Goal: Information Seeking & Learning: Find specific fact

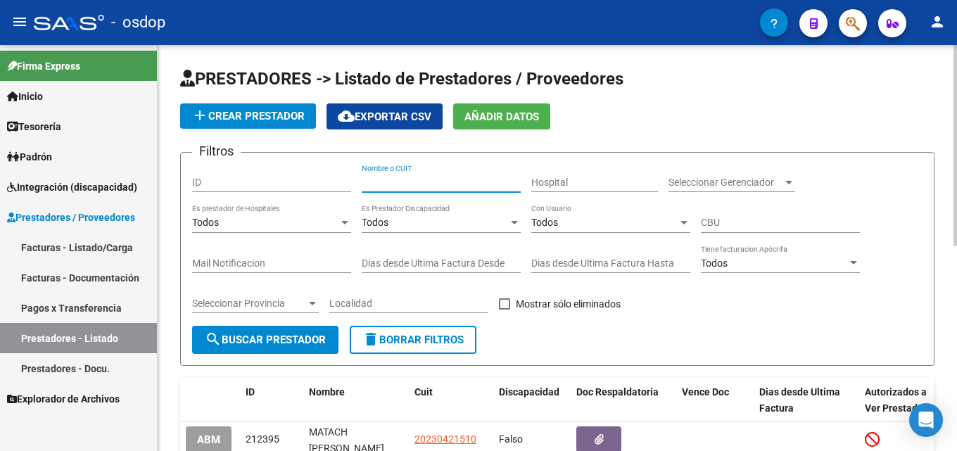
click at [393, 186] on input "Nombre o CUIT" at bounding box center [441, 183] width 159 height 12
click at [400, 183] on input "Nombre o CUIT" at bounding box center [441, 183] width 159 height 12
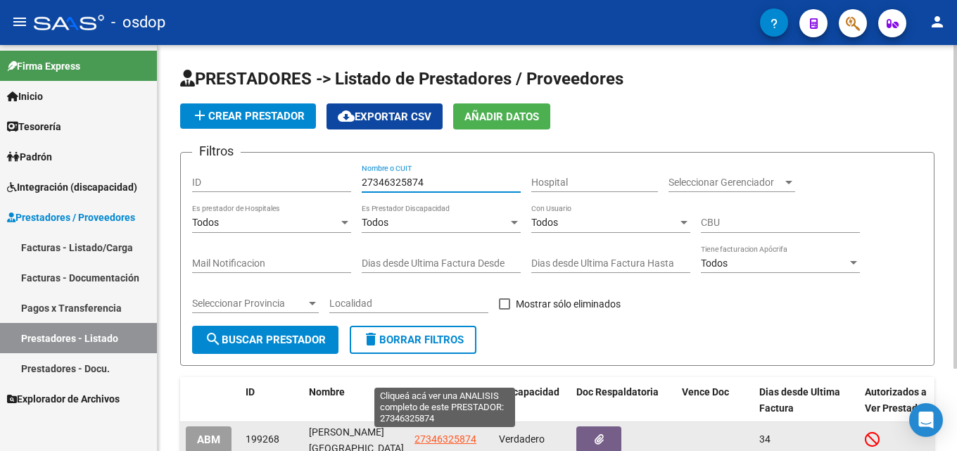
type input "27346325874"
click at [464, 440] on span "27346325874" at bounding box center [445, 438] width 62 height 11
type textarea "27346325874"
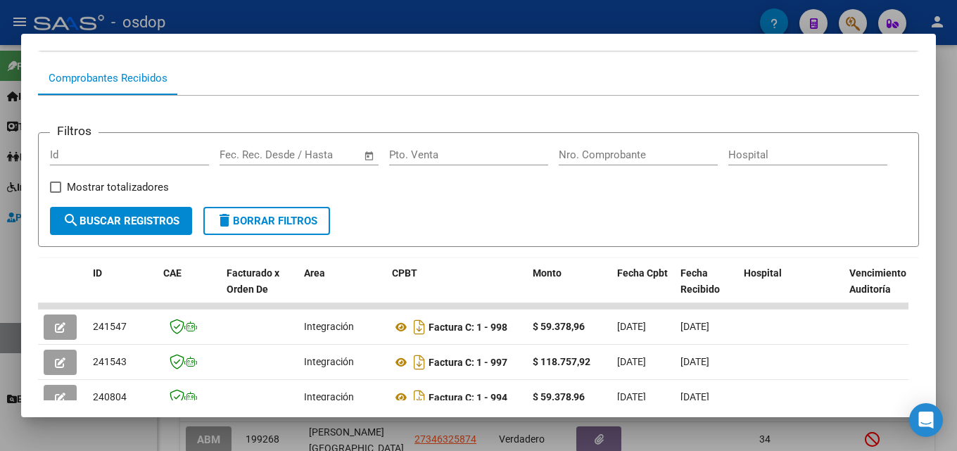
scroll to position [141, 0]
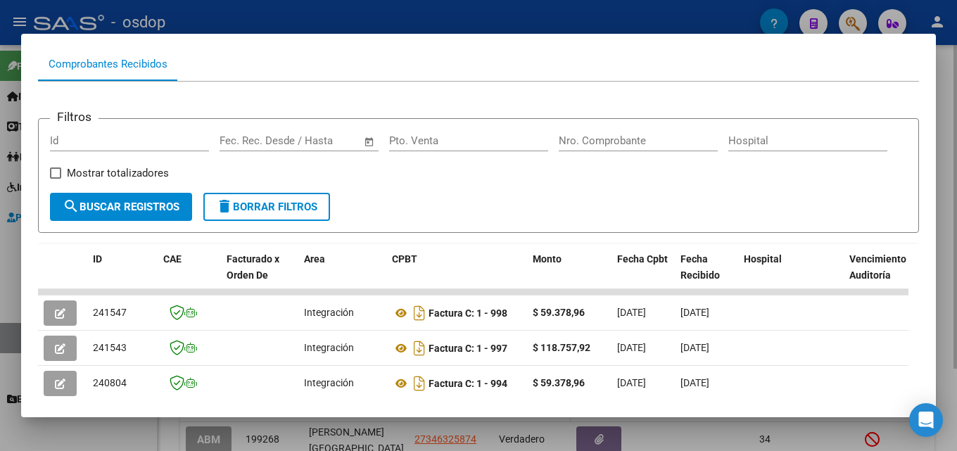
drag, startPoint x: 956, startPoint y: 291, endPoint x: 495, endPoint y: 386, distance: 471.4
click at [956, 291] on div at bounding box center [478, 225] width 957 height 451
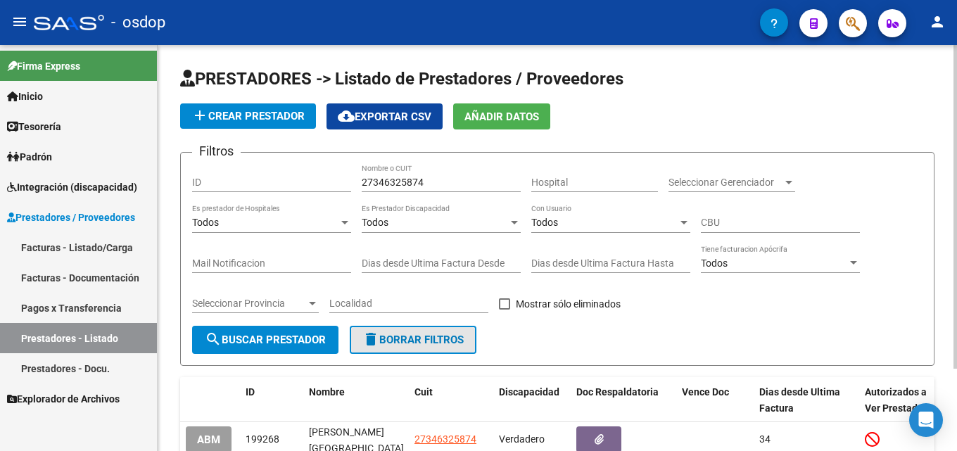
click at [409, 334] on span "delete Borrar Filtros" at bounding box center [412, 340] width 101 height 13
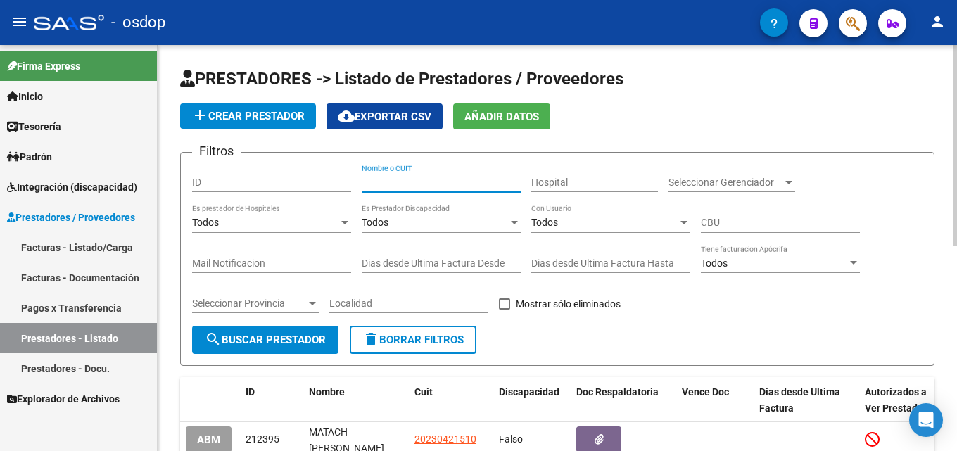
click at [385, 183] on input "Nombre o CUIT" at bounding box center [441, 183] width 159 height 12
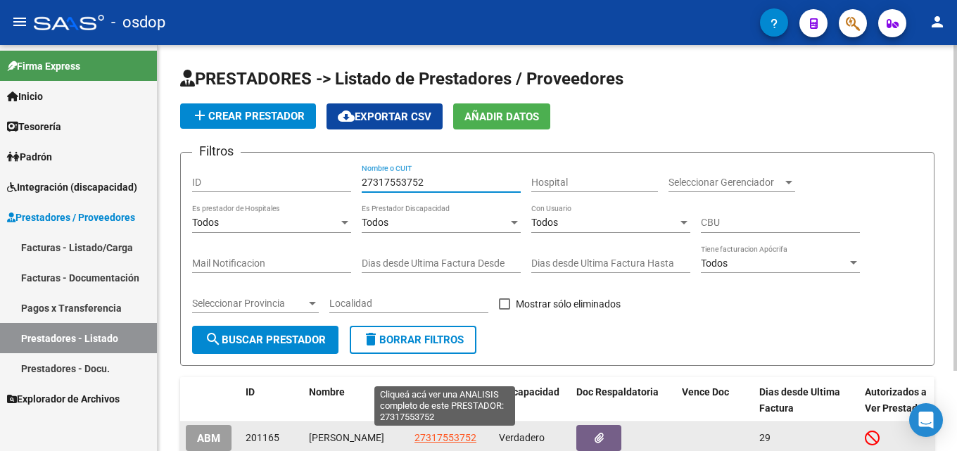
type input "27317553752"
click at [457, 440] on span "27317553752" at bounding box center [445, 437] width 62 height 11
type textarea "27317553752"
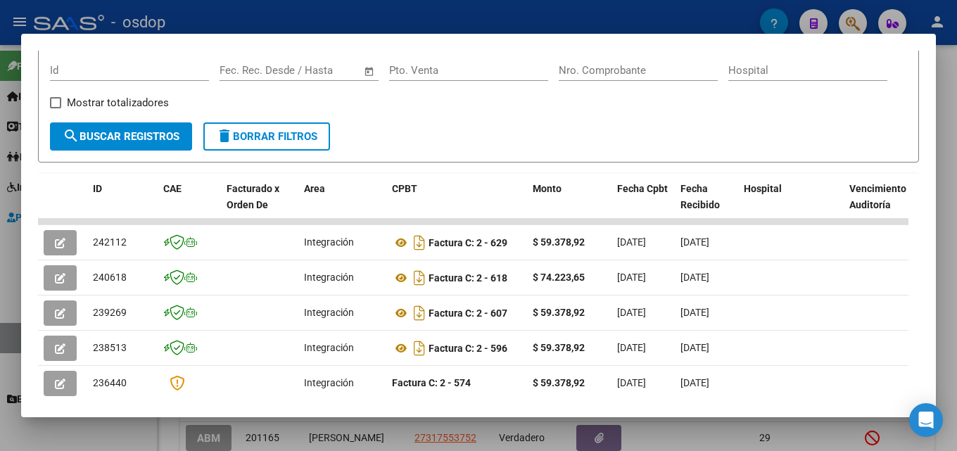
scroll to position [219, 0]
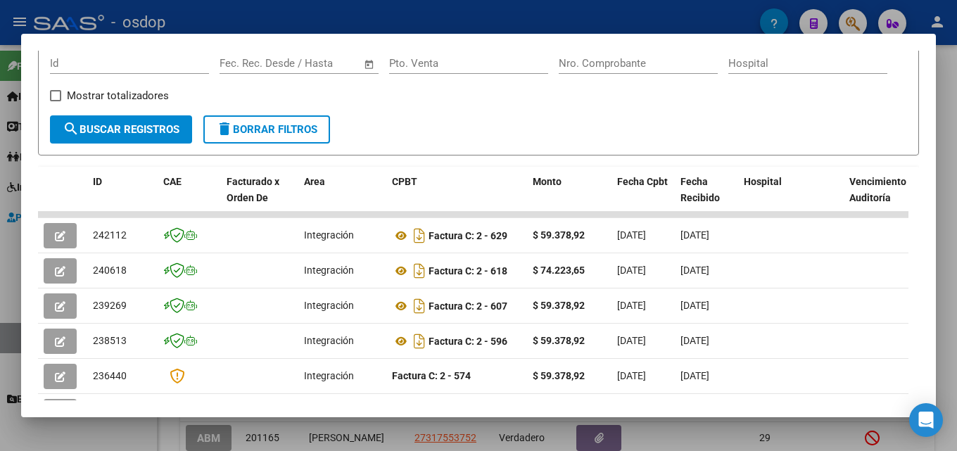
click at [956, 284] on div at bounding box center [478, 225] width 957 height 451
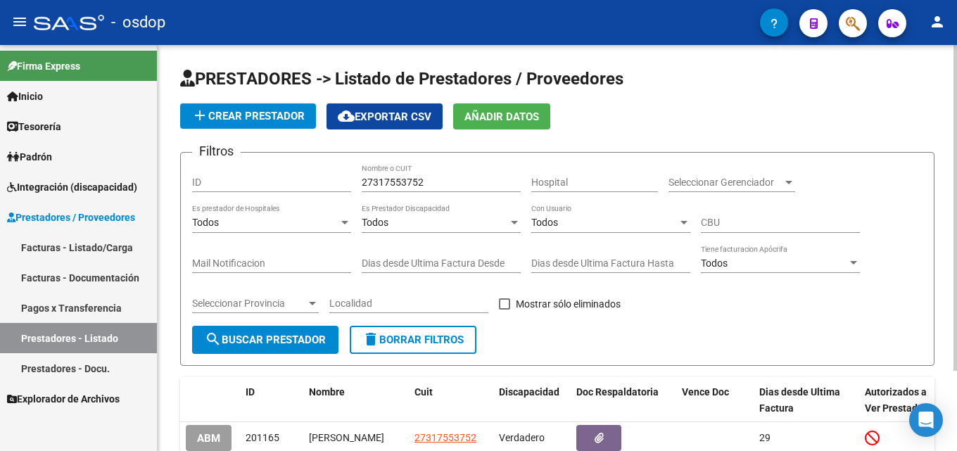
click at [387, 333] on button "delete Borrar Filtros" at bounding box center [413, 340] width 127 height 28
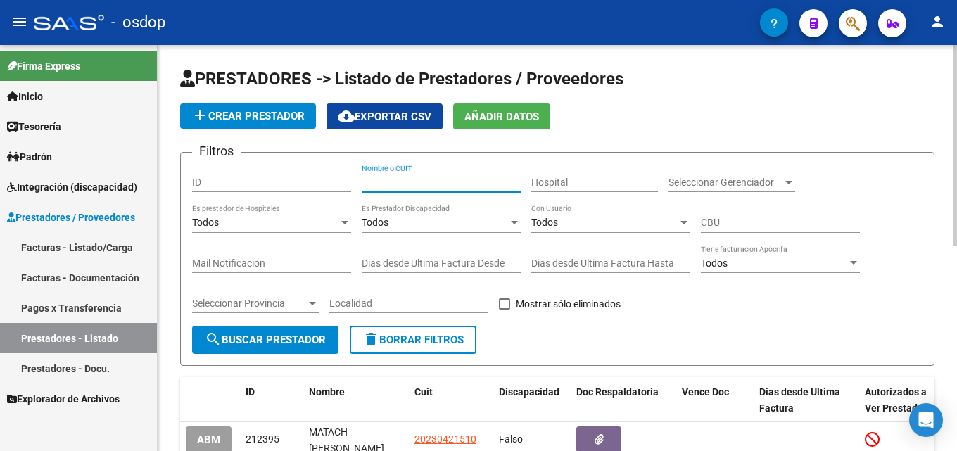
click at [401, 179] on input "Nombre o CUIT" at bounding box center [441, 183] width 159 height 12
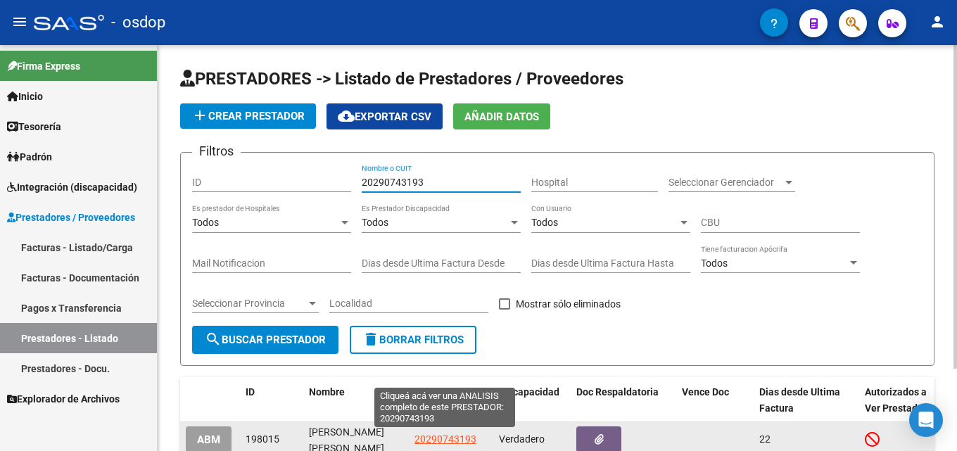
type input "20290743193"
click at [457, 439] on span "20290743193" at bounding box center [445, 438] width 62 height 11
type textarea "20290743193"
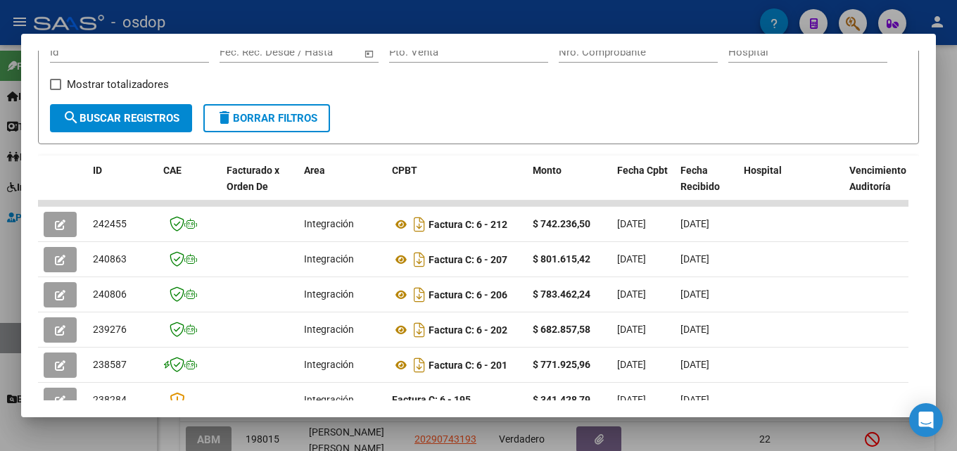
scroll to position [234, 0]
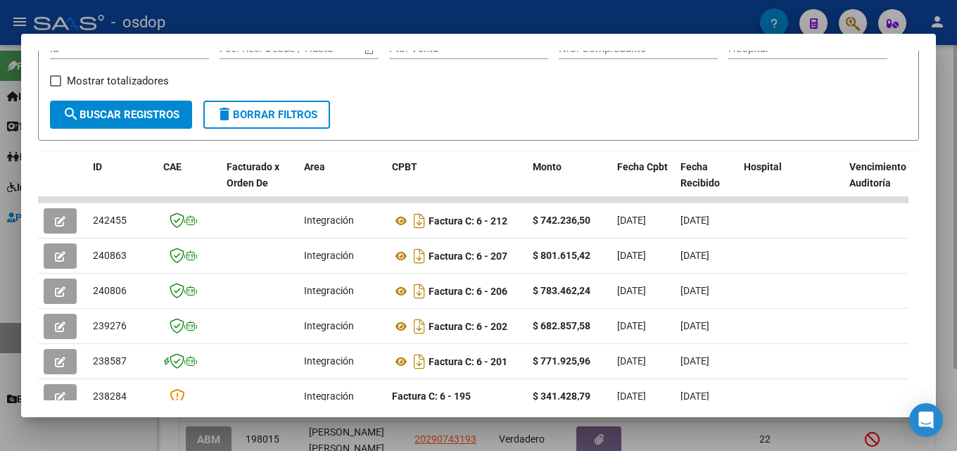
click at [956, 232] on div at bounding box center [478, 225] width 957 height 451
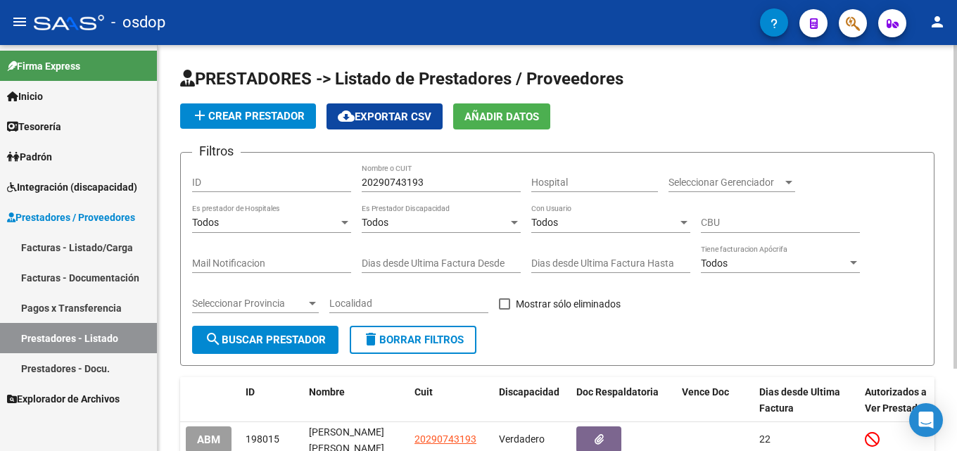
click at [394, 341] on span "delete Borrar Filtros" at bounding box center [412, 340] width 101 height 13
click at [410, 183] on input "Nombre o CUIT" at bounding box center [441, 183] width 159 height 12
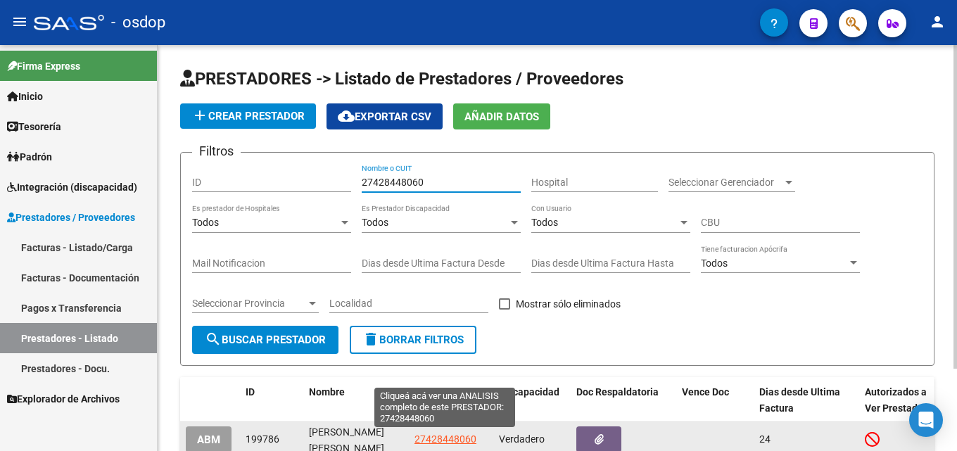
type input "27428448060"
click at [450, 435] on span "27428448060" at bounding box center [445, 438] width 62 height 11
type textarea "27428448060"
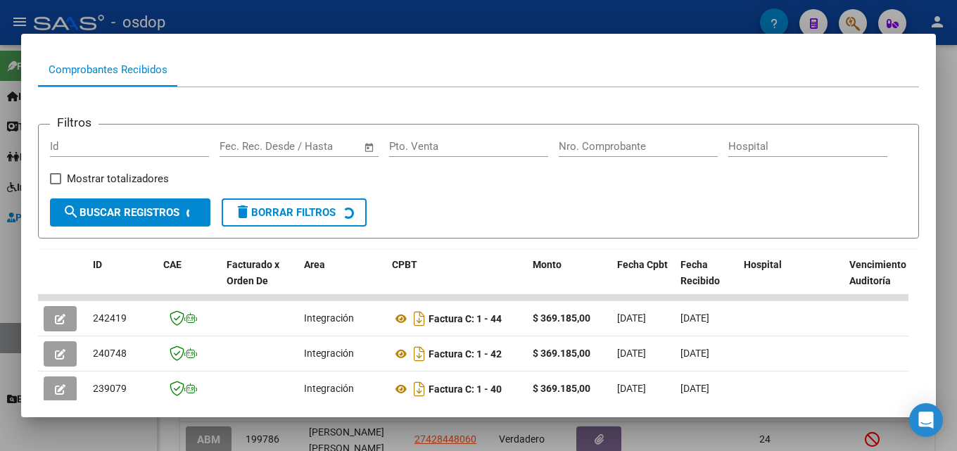
scroll to position [139, 0]
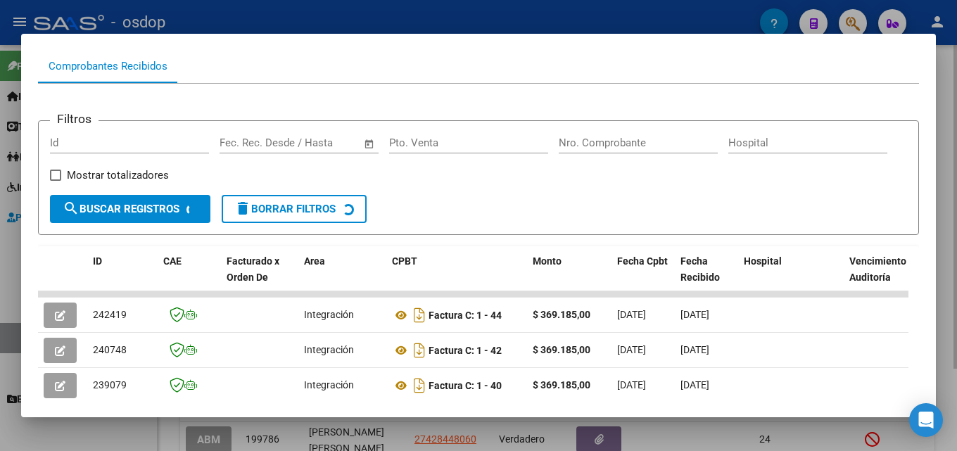
drag, startPoint x: 956, startPoint y: 254, endPoint x: 568, endPoint y: 272, distance: 388.9
click at [956, 255] on div at bounding box center [478, 225] width 957 height 451
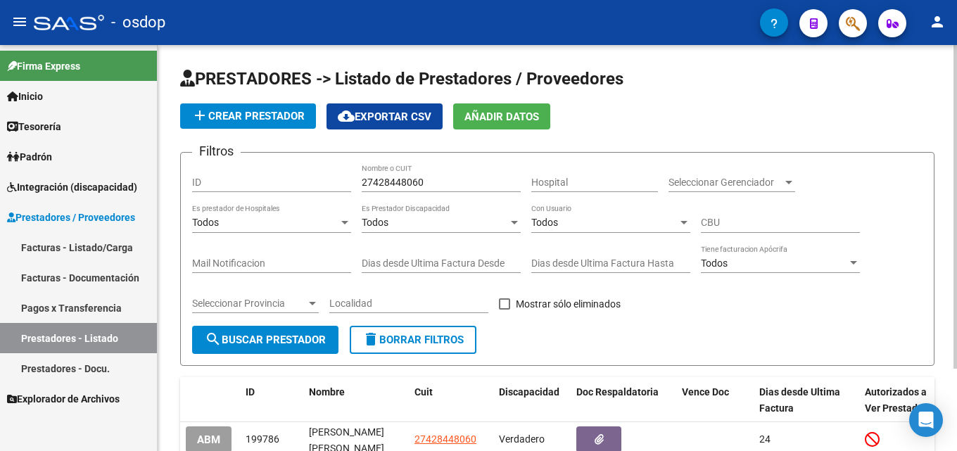
drag, startPoint x: 415, startPoint y: 328, endPoint x: 429, endPoint y: 307, distance: 25.0
click at [415, 329] on button "delete Borrar Filtros" at bounding box center [413, 340] width 127 height 28
click at [432, 186] on input "Nombre o CUIT" at bounding box center [441, 183] width 159 height 12
click at [432, 186] on input "27" at bounding box center [441, 183] width 159 height 12
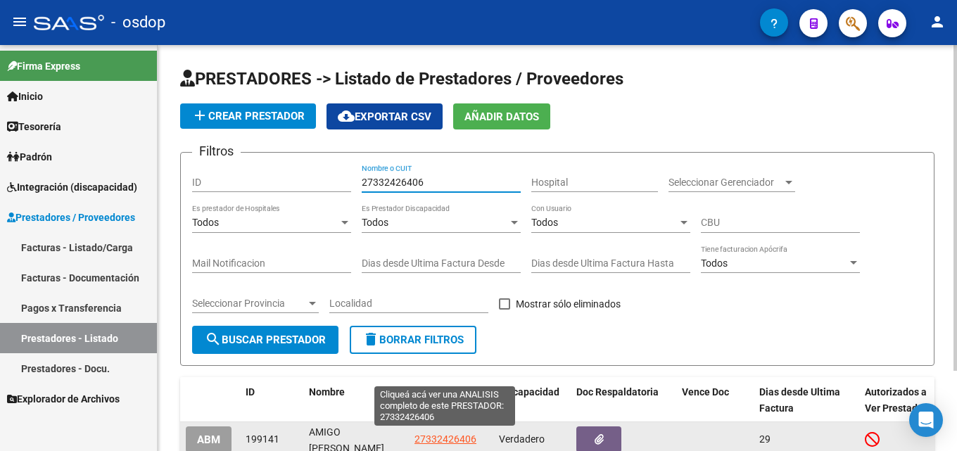
type input "27332426406"
click at [450, 437] on span "27332426406" at bounding box center [445, 438] width 62 height 11
type textarea "27332426406"
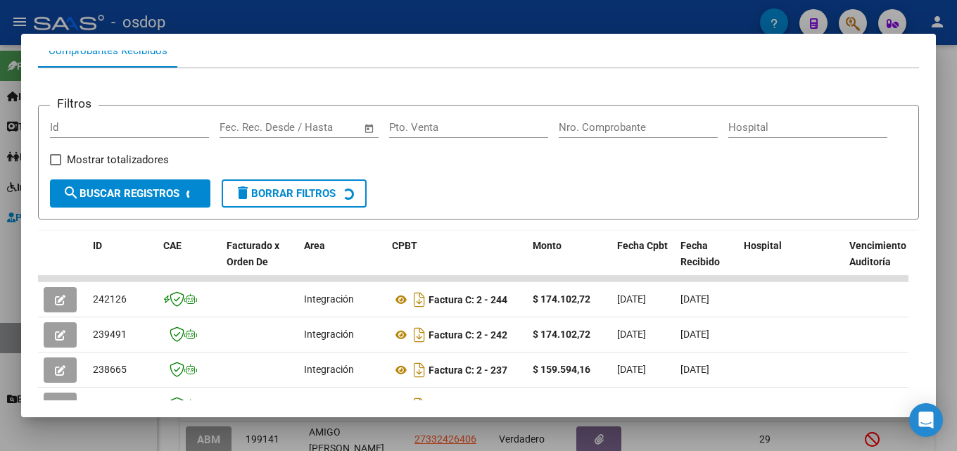
scroll to position [191, 0]
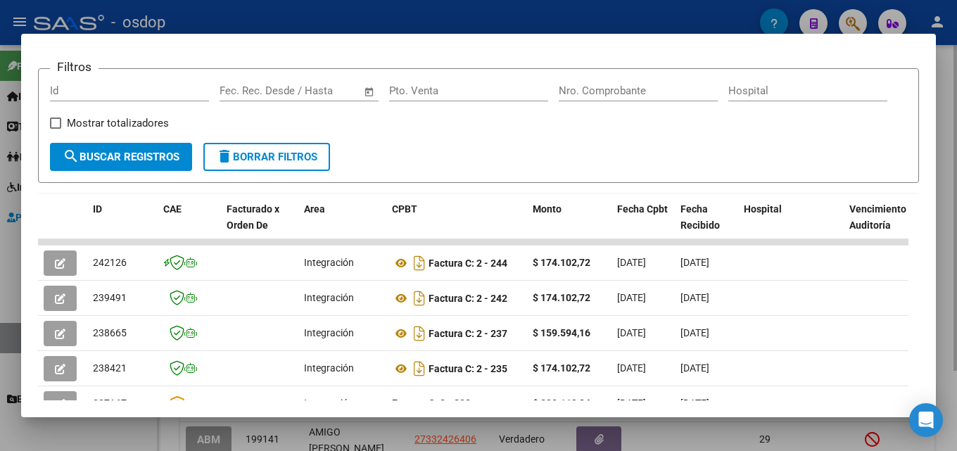
click at [956, 338] on div at bounding box center [478, 225] width 957 height 451
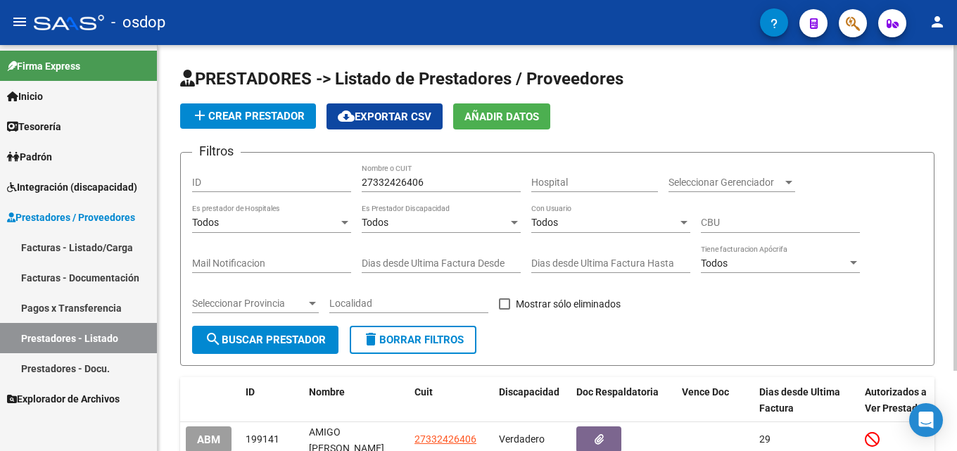
drag, startPoint x: 405, startPoint y: 346, endPoint x: 408, endPoint y: 323, distance: 23.4
click at [406, 346] on button "delete Borrar Filtros" at bounding box center [413, 340] width 127 height 28
click at [384, 182] on input "Nombre o CUIT" at bounding box center [441, 183] width 159 height 12
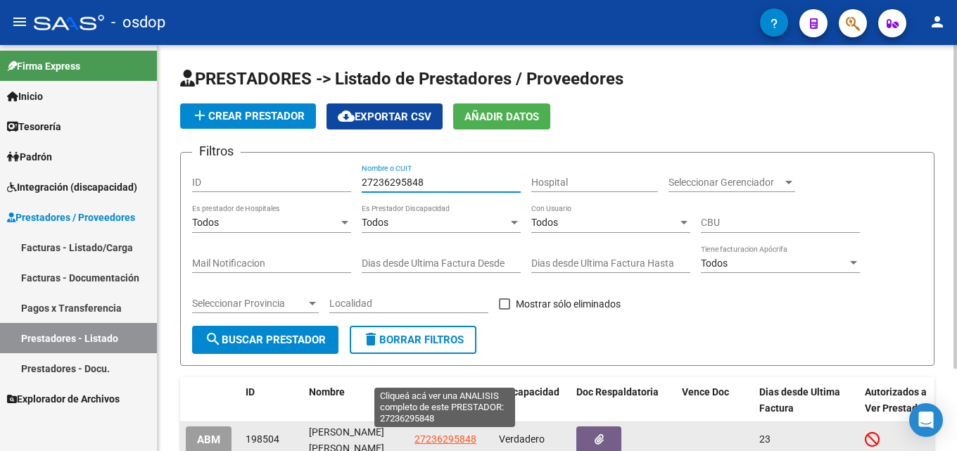
type input "27236295848"
click at [460, 436] on span "27236295848" at bounding box center [445, 438] width 62 height 11
type textarea "27236295848"
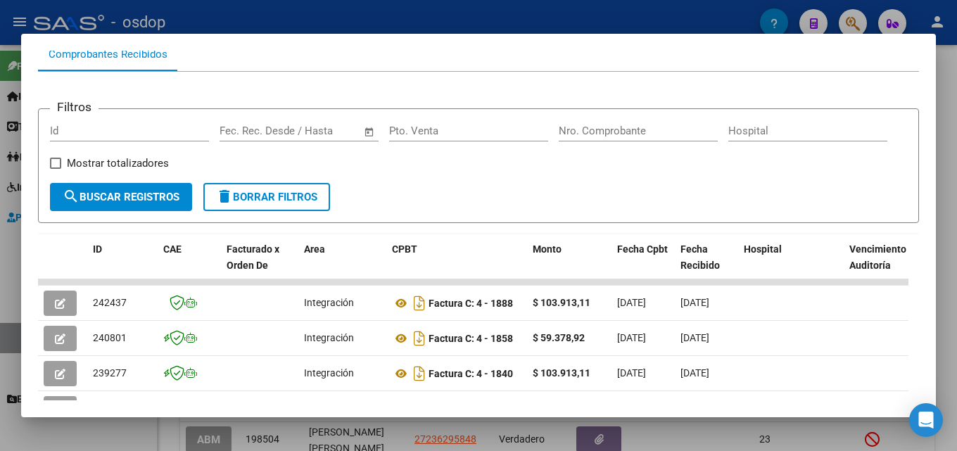
scroll to position [155, 0]
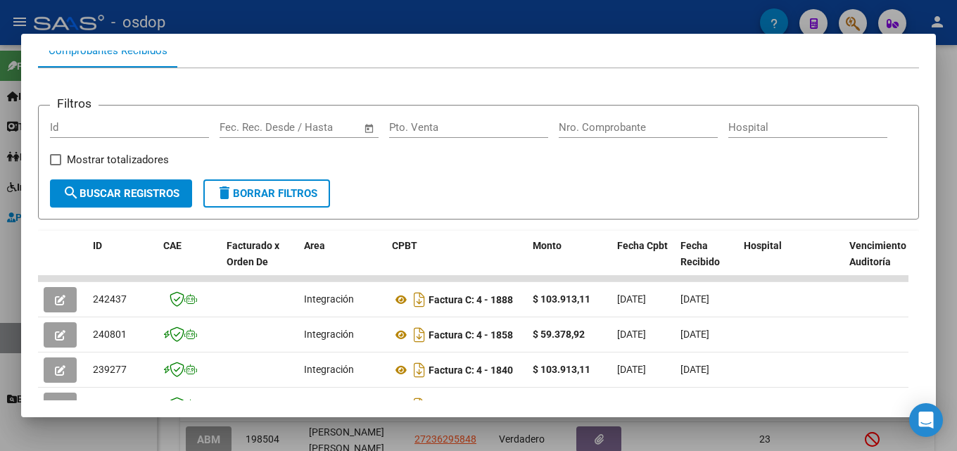
click at [956, 274] on div at bounding box center [478, 225] width 957 height 451
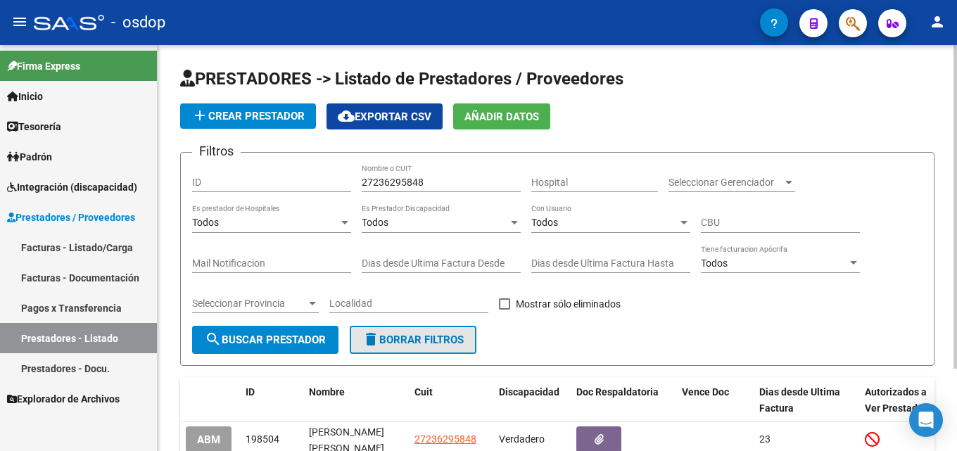
click at [450, 329] on button "delete Borrar Filtros" at bounding box center [413, 340] width 127 height 28
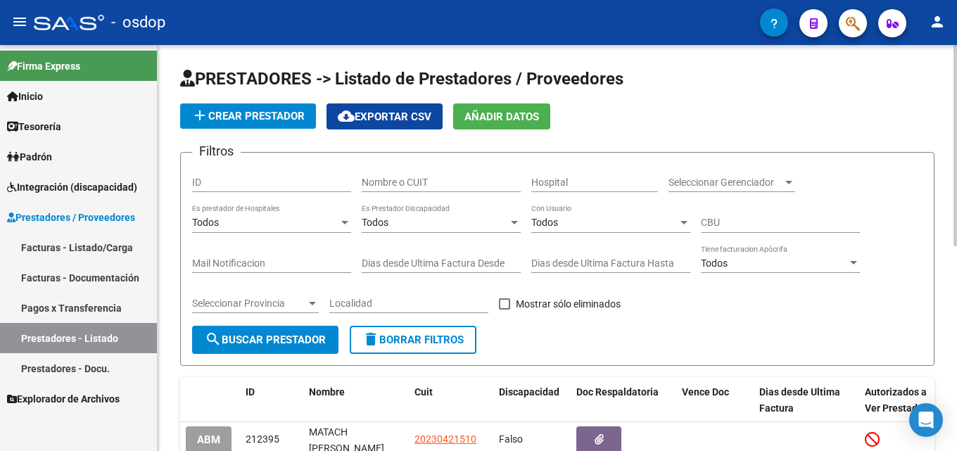
click at [409, 175] on div "Nombre o CUIT" at bounding box center [441, 178] width 159 height 28
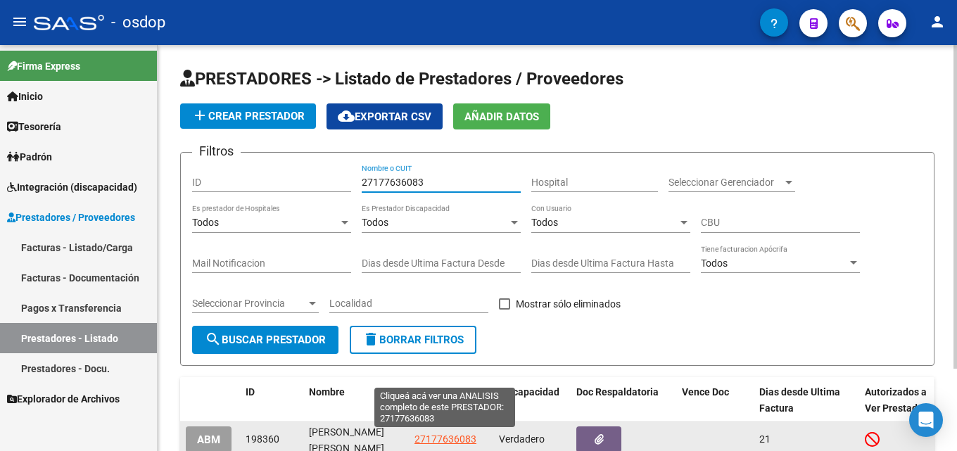
type input "27177636083"
click at [464, 438] on span "27177636083" at bounding box center [445, 438] width 62 height 11
type textarea "27177636083"
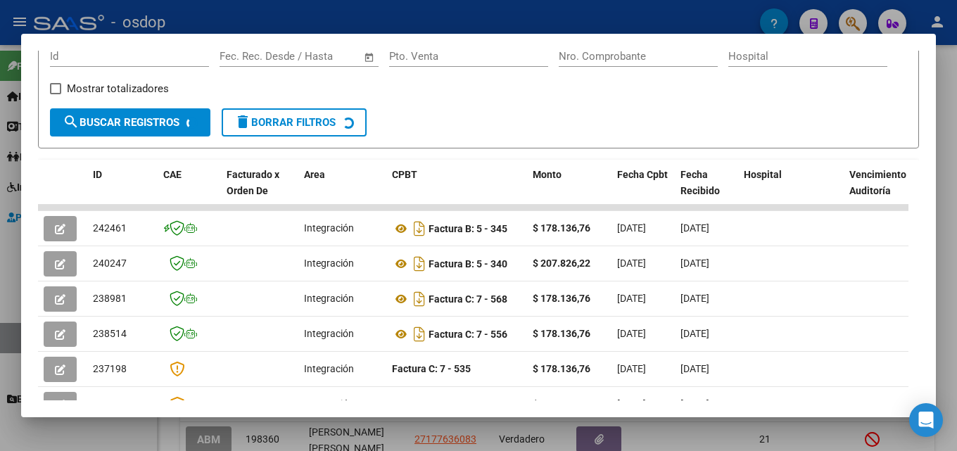
scroll to position [229, 0]
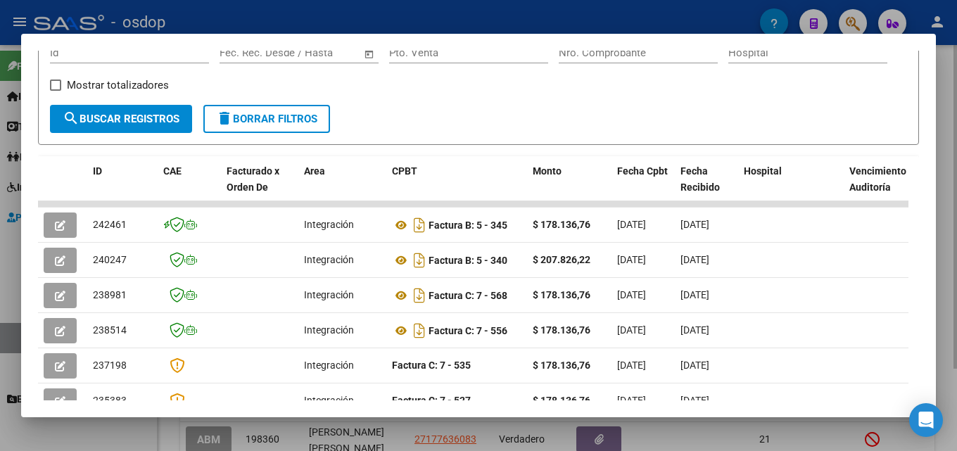
click at [956, 263] on div at bounding box center [478, 225] width 957 height 451
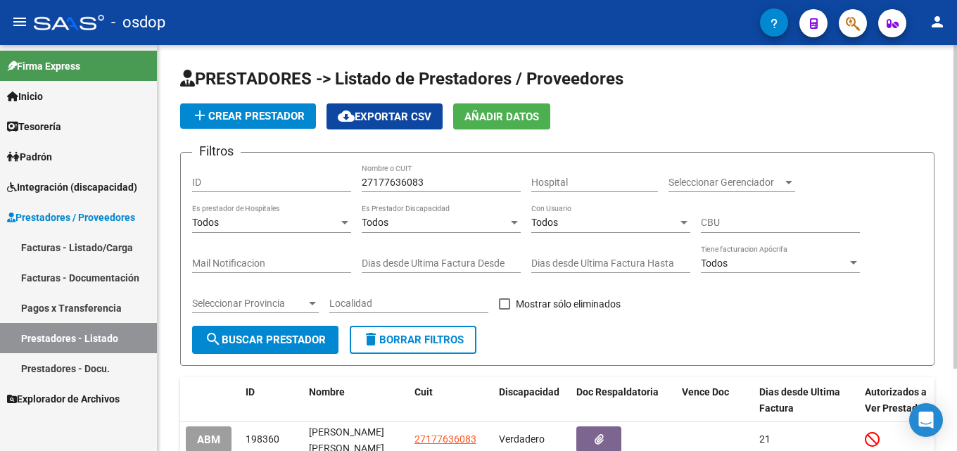
click at [428, 331] on button "delete Borrar Filtros" at bounding box center [413, 340] width 127 height 28
click at [409, 184] on input "Nombre o CUIT" at bounding box center [441, 183] width 159 height 12
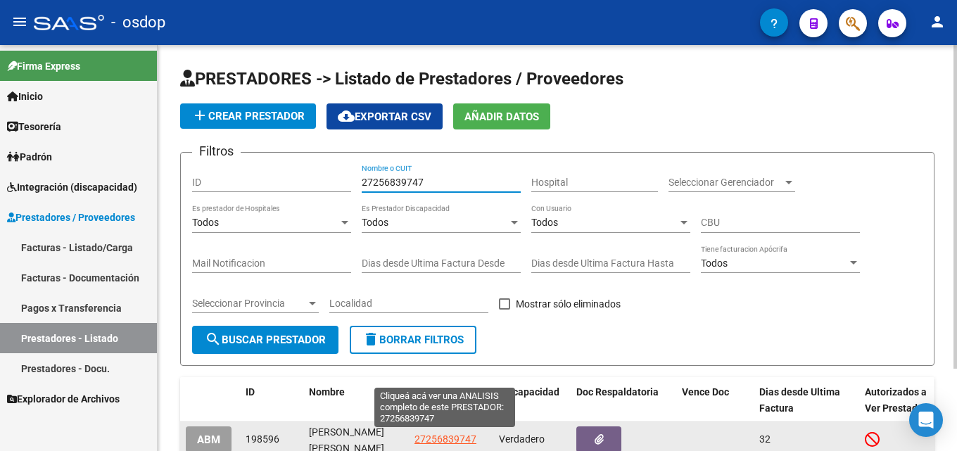
type input "27256839747"
click at [443, 440] on span "27256839747" at bounding box center [445, 438] width 62 height 11
type textarea "27256839747"
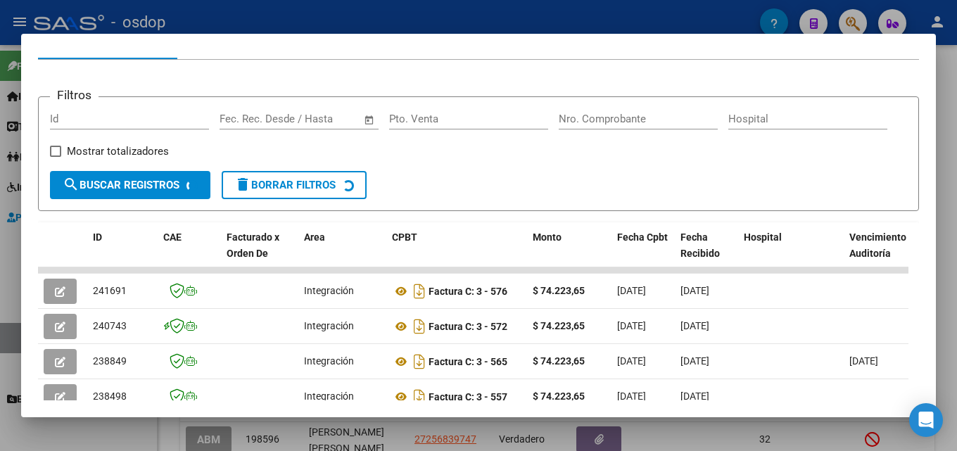
scroll to position [169, 0]
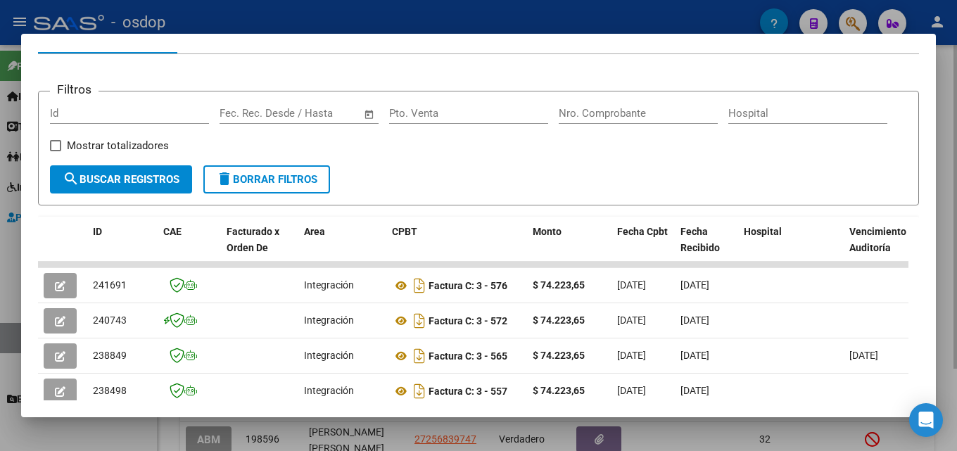
click at [956, 262] on div at bounding box center [478, 225] width 957 height 451
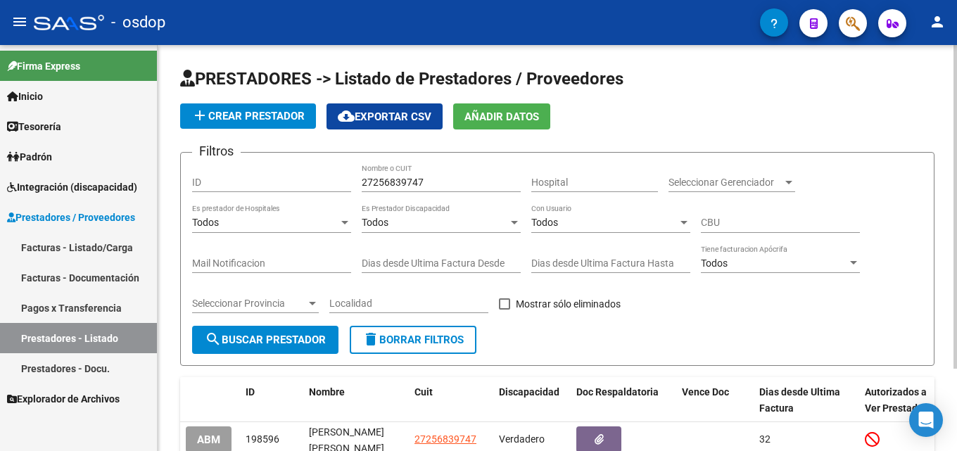
click at [464, 336] on span "delete Borrar Filtros" at bounding box center [412, 340] width 101 height 13
